Goal: Transaction & Acquisition: Purchase product/service

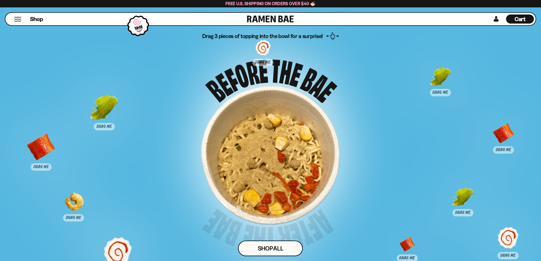
scroll to position [3595, 0]
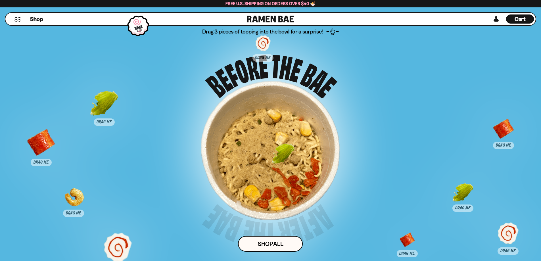
drag, startPoint x: 439, startPoint y: 73, endPoint x: 284, endPoint y: 154, distance: 174.5
click at [284, 154] on div at bounding box center [283, 158] width 28 height 28
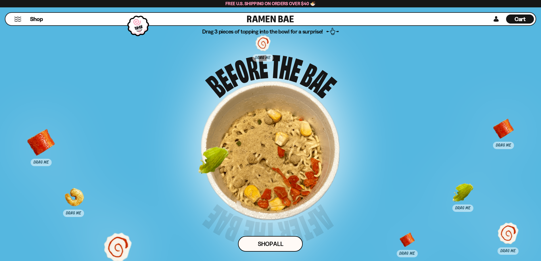
drag, startPoint x: 114, startPoint y: 106, endPoint x: 260, endPoint y: 167, distance: 157.9
click at [227, 167] on div at bounding box center [213, 162] width 28 height 28
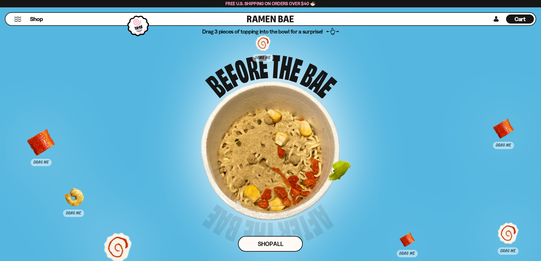
drag, startPoint x: 460, startPoint y: 192, endPoint x: 300, endPoint y: 160, distance: 162.7
click at [325, 161] on div at bounding box center [339, 175] width 28 height 28
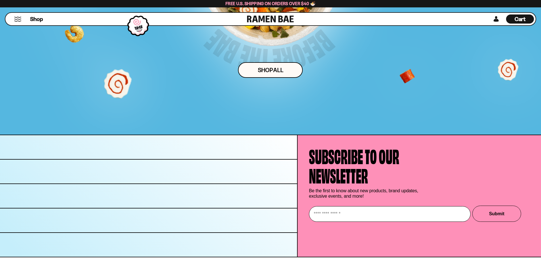
scroll to position [3778, 0]
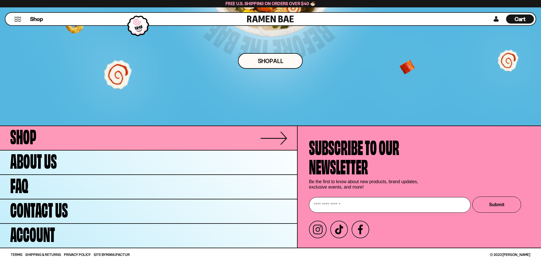
click at [47, 139] on link "Shop" at bounding box center [148, 138] width 297 height 24
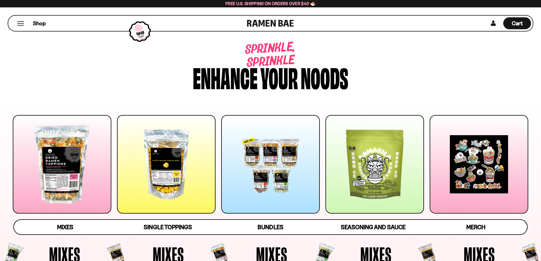
click at [71, 175] on div at bounding box center [62, 164] width 99 height 99
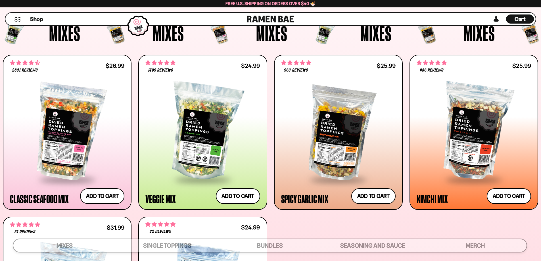
scroll to position [218, 0]
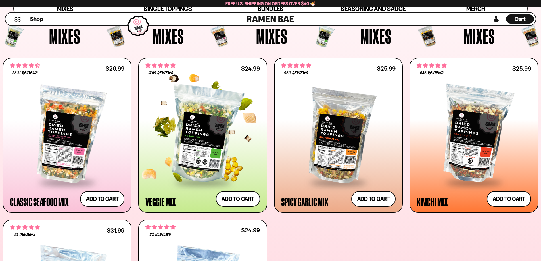
click at [248, 133] on div at bounding box center [202, 134] width 114 height 95
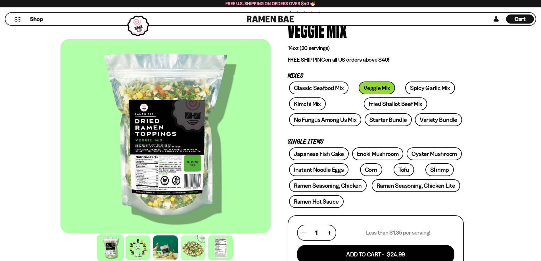
scroll to position [60, 0]
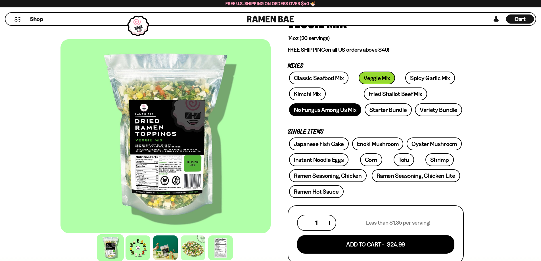
click at [348, 111] on link "No Fungus Among Us Mix" at bounding box center [325, 109] width 72 height 13
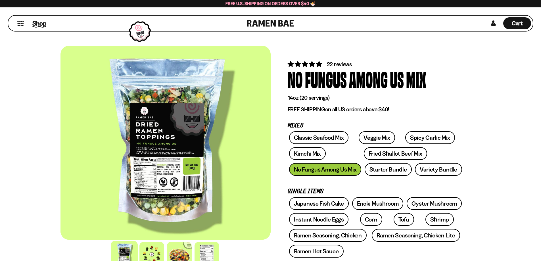
click at [37, 24] on span "Shop" at bounding box center [39, 23] width 14 height 9
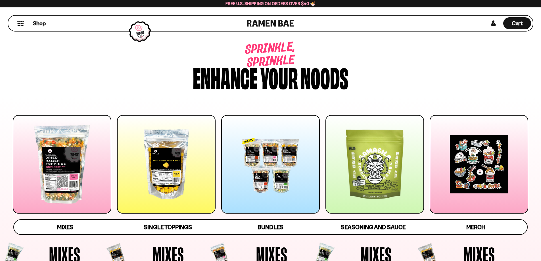
click at [143, 181] on div at bounding box center [166, 164] width 99 height 99
